Goal: Navigation & Orientation: Understand site structure

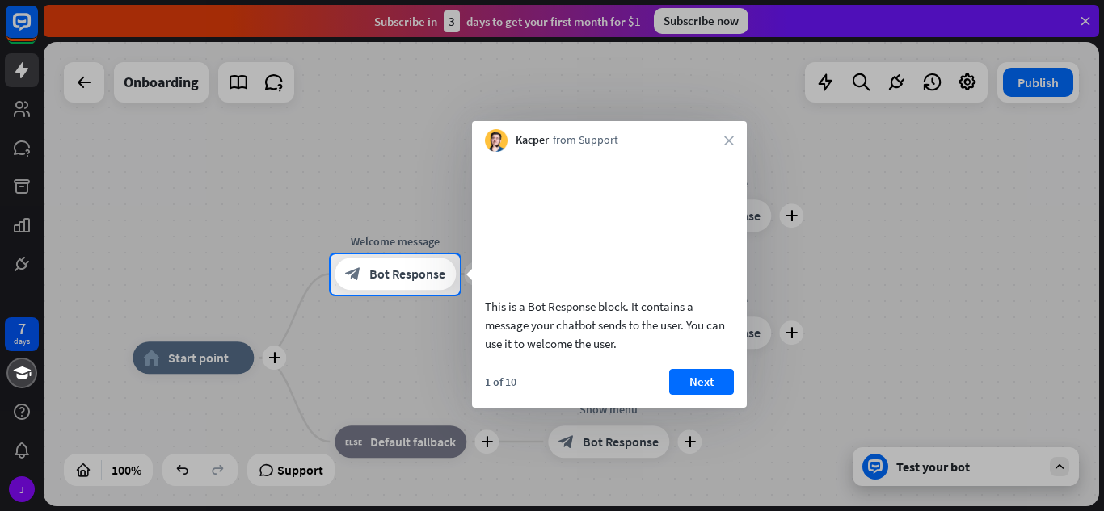
click at [723, 140] on div "Kacper from Support close" at bounding box center [609, 136] width 275 height 31
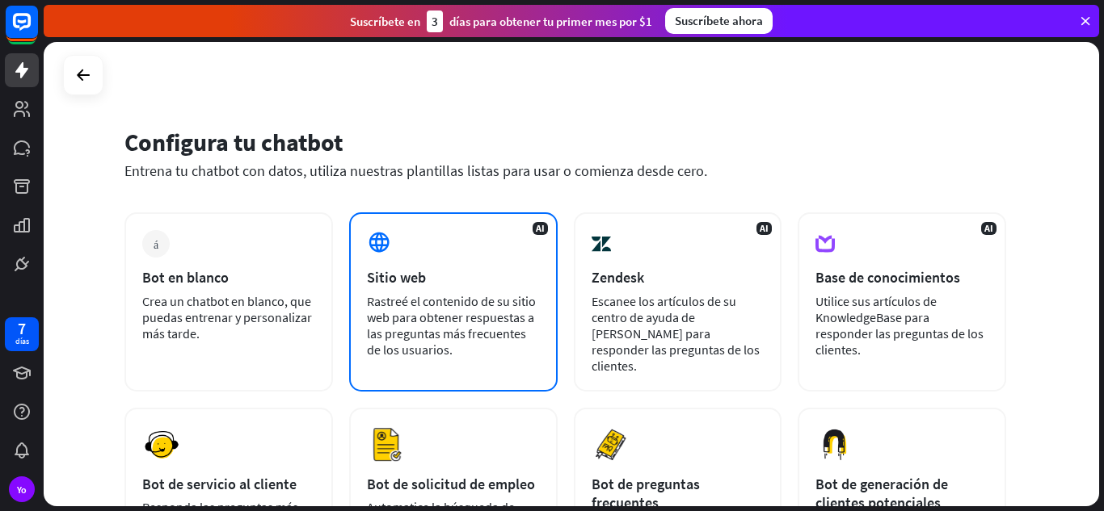
click at [448, 269] on div "Sitio web" at bounding box center [453, 277] width 173 height 19
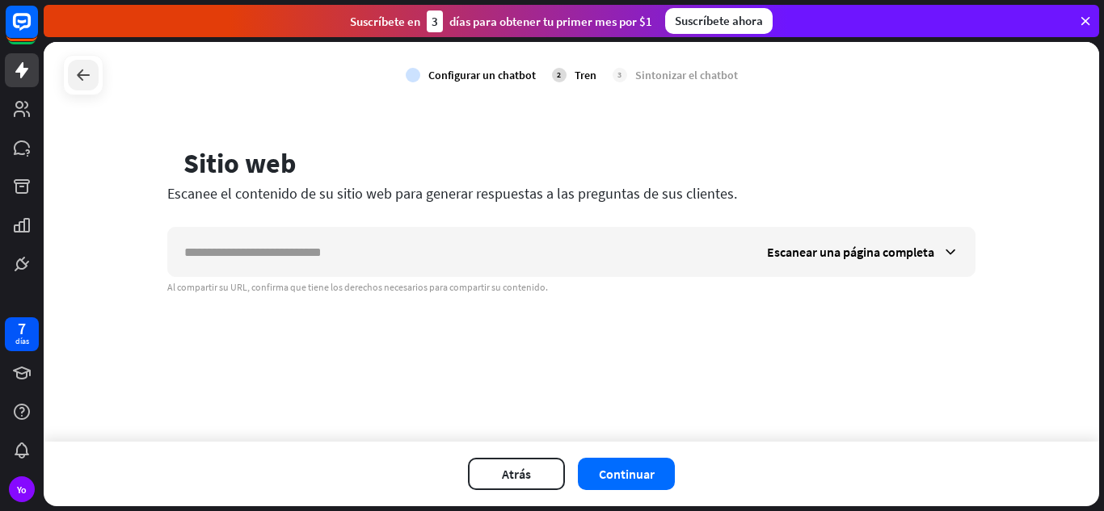
click at [85, 75] on icon at bounding box center [83, 74] width 19 height 19
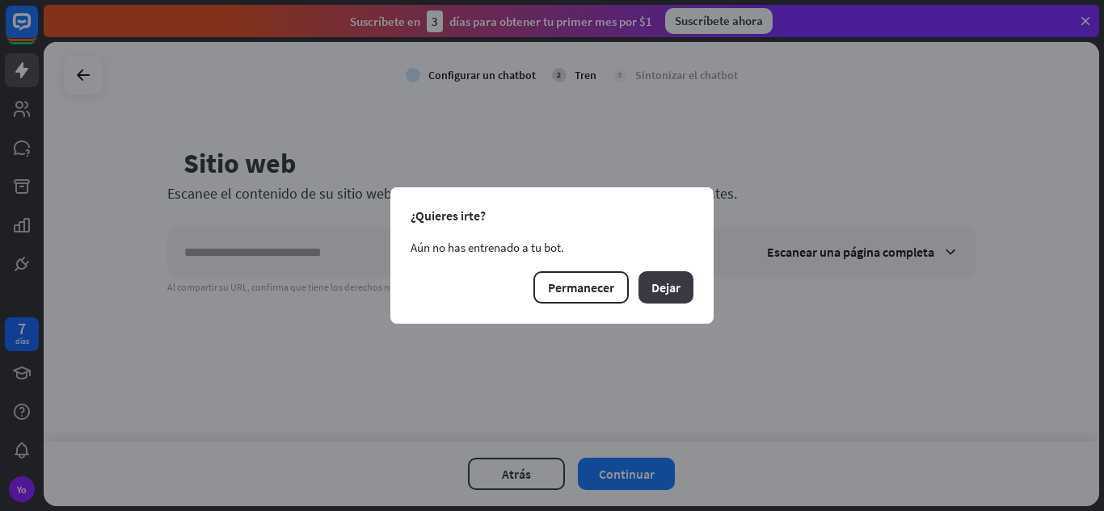
click at [656, 284] on font "Dejar" at bounding box center [665, 288] width 29 height 16
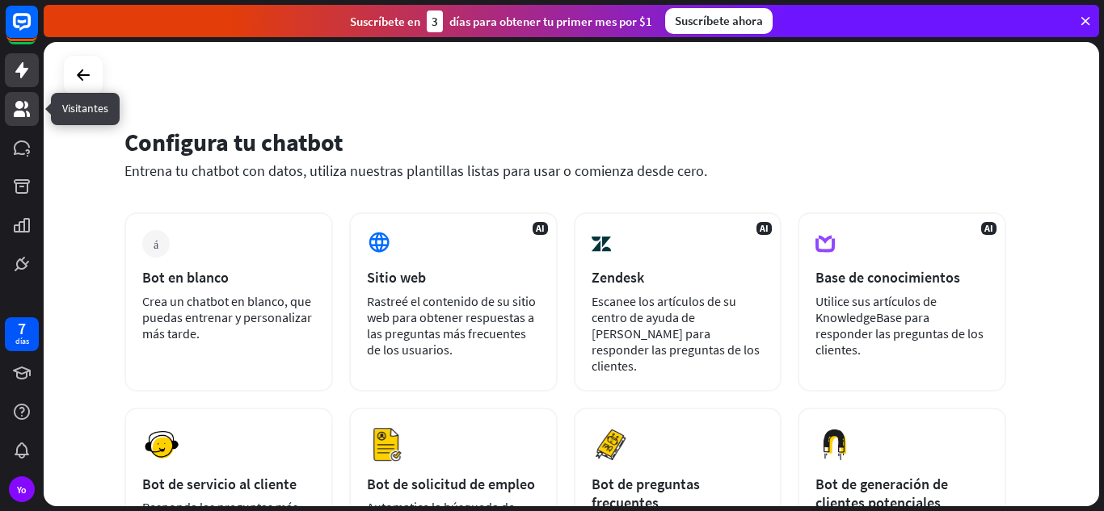
click at [34, 104] on link at bounding box center [22, 109] width 34 height 34
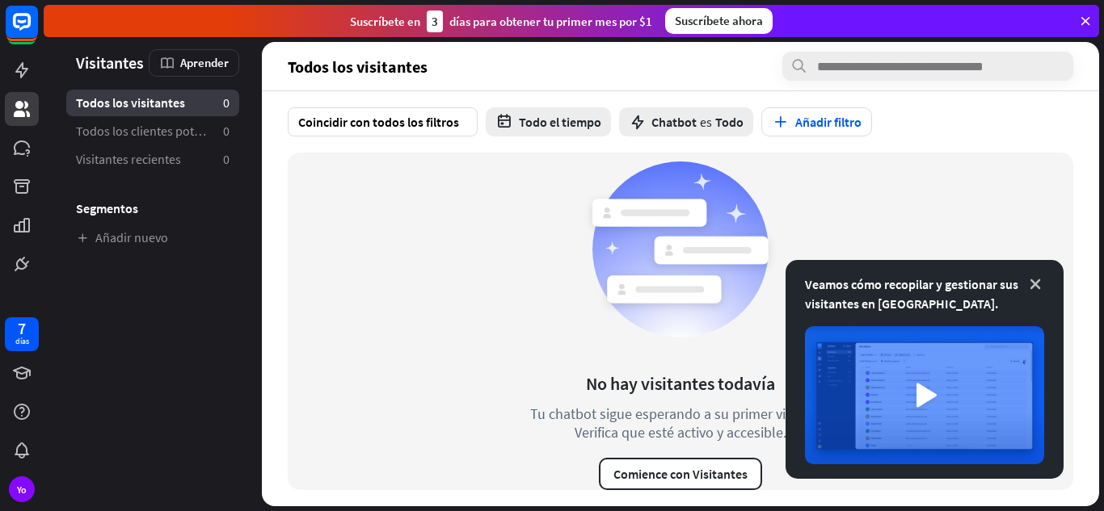
click at [1039, 286] on icon at bounding box center [1035, 284] width 16 height 16
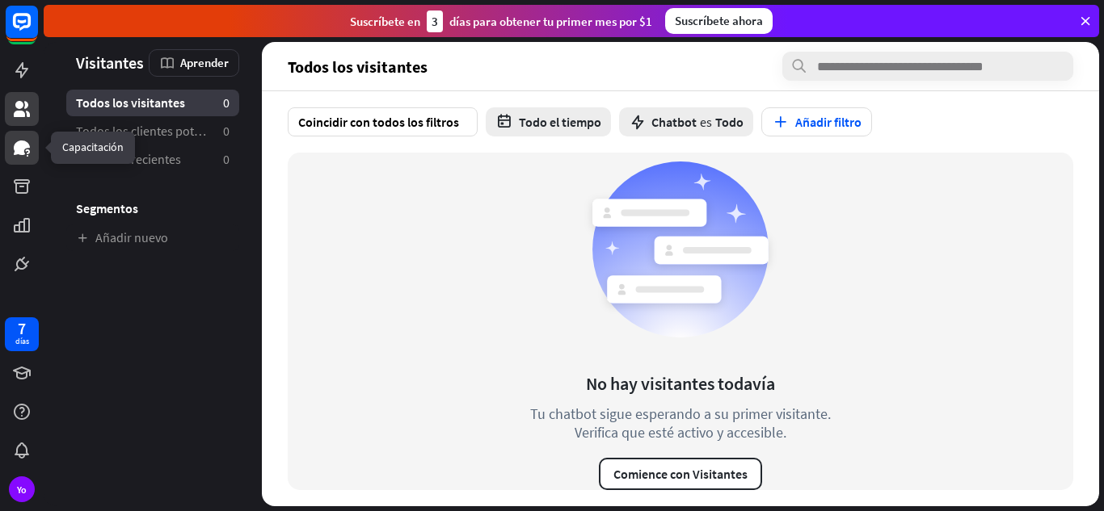
click at [21, 141] on icon at bounding box center [22, 148] width 16 height 15
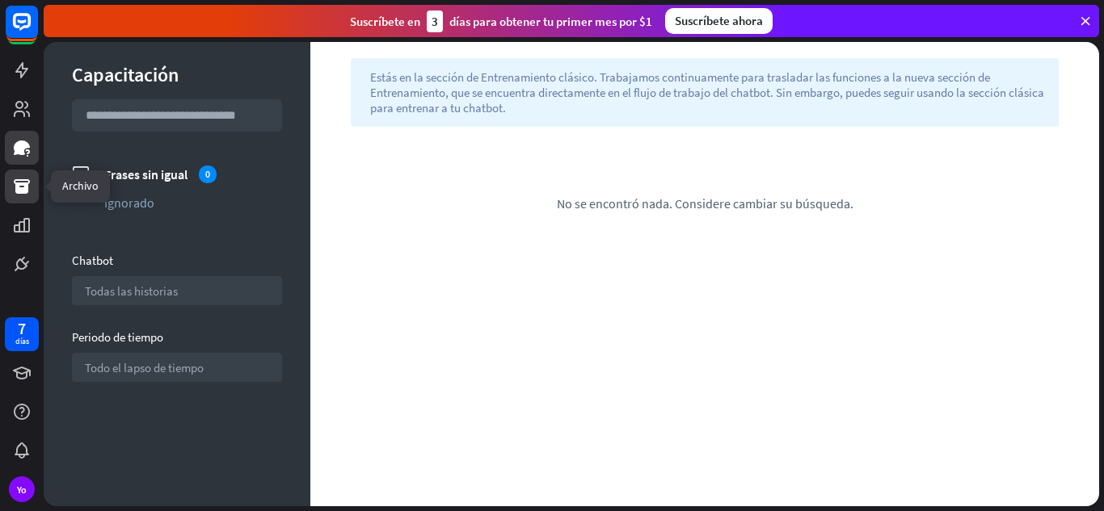
click at [20, 185] on icon at bounding box center [22, 186] width 16 height 15
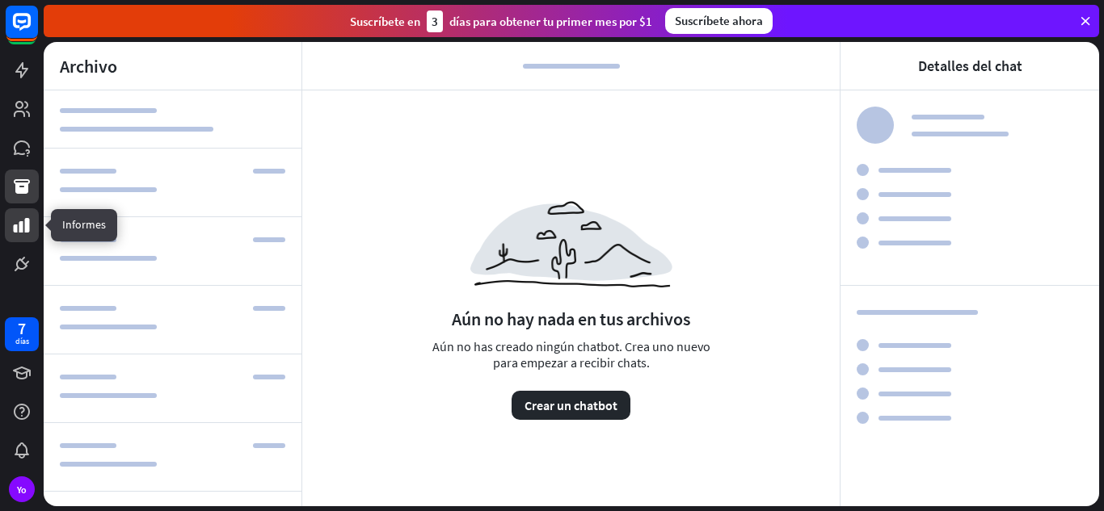
click at [25, 221] on icon at bounding box center [22, 225] width 16 height 15
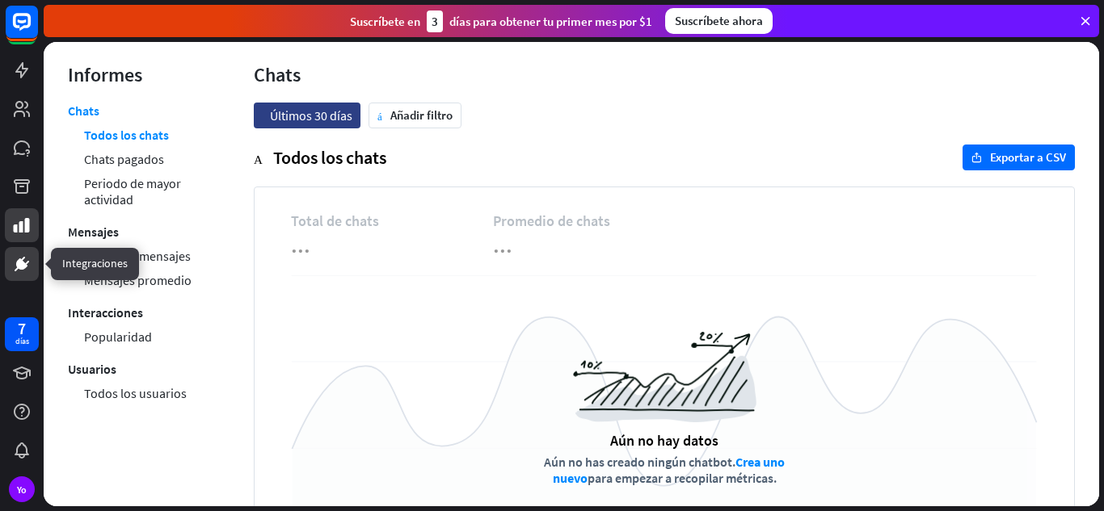
click at [16, 262] on icon at bounding box center [21, 263] width 19 height 19
